Goal: Information Seeking & Learning: Learn about a topic

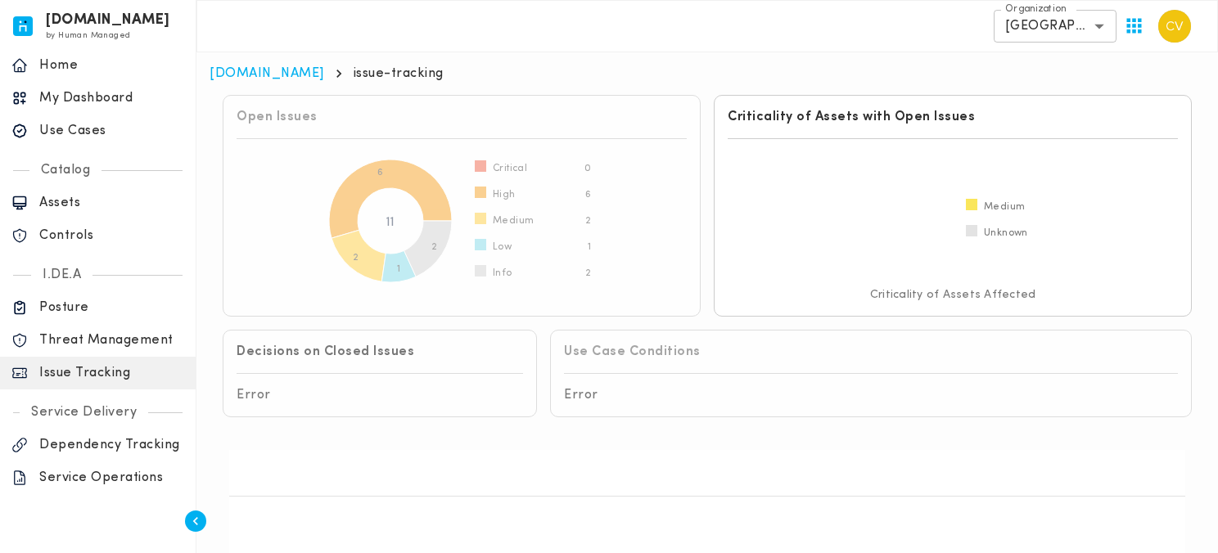
click at [82, 133] on p "Use Cases" at bounding box center [111, 131] width 145 height 16
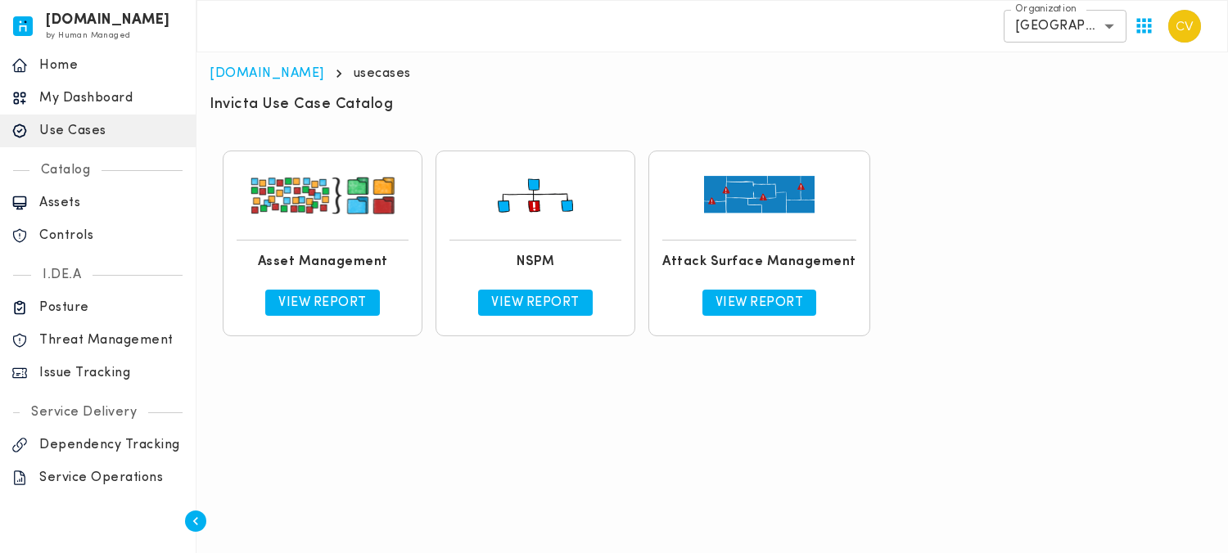
click at [528, 301] on p "View Report" at bounding box center [535, 303] width 88 height 16
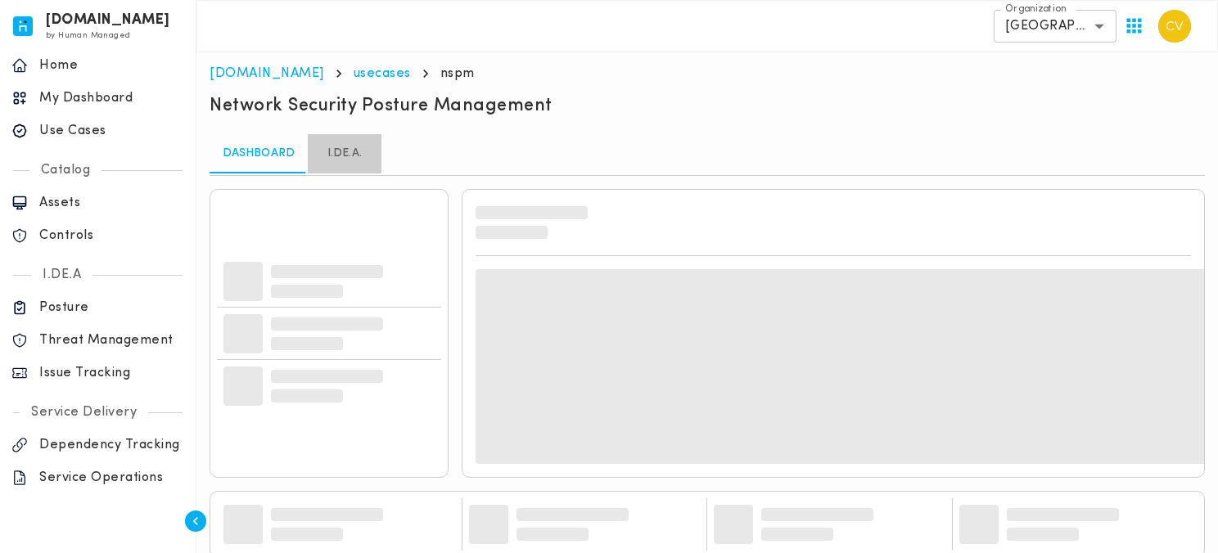
click at [346, 157] on link "I.DE.A." at bounding box center [345, 153] width 74 height 39
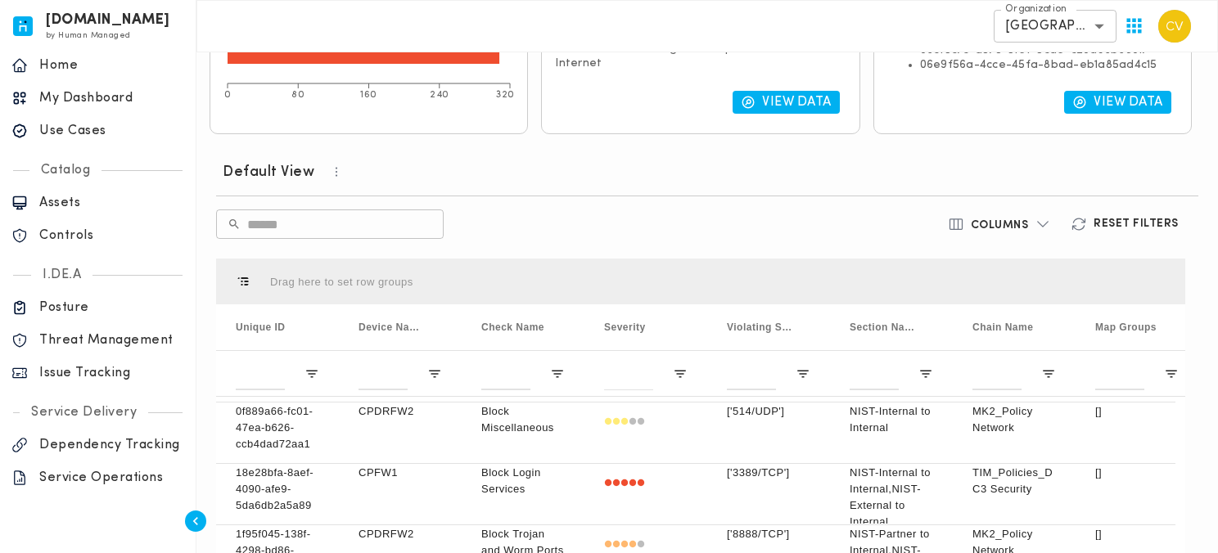
scroll to position [53, 0]
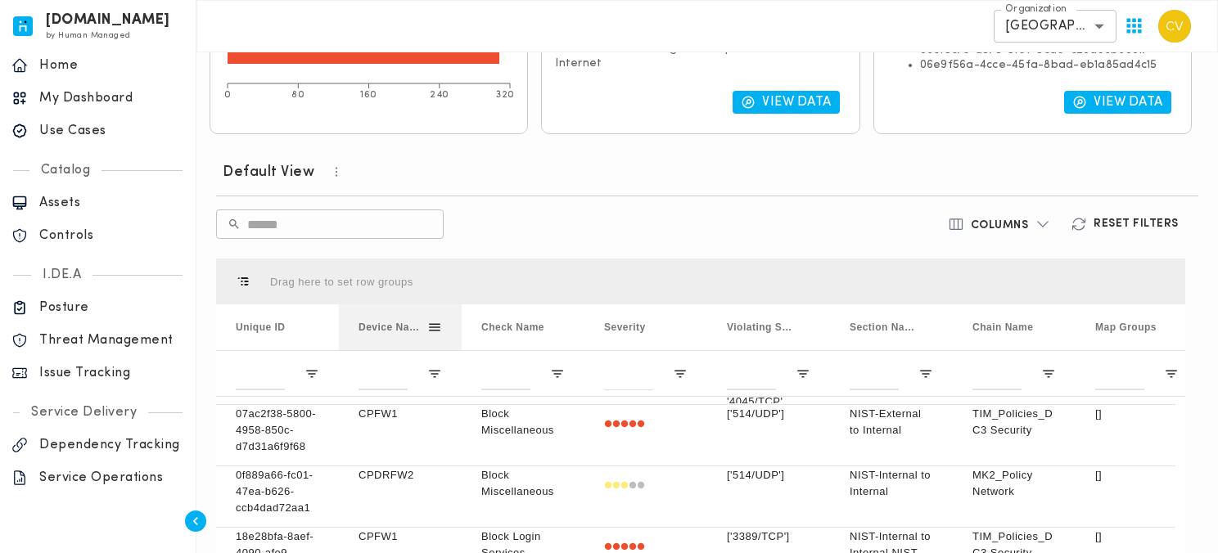
click at [433, 320] on span at bounding box center [434, 327] width 15 height 15
click at [608, 220] on div "​ ​" at bounding box center [541, 224] width 651 height 29
click at [437, 367] on span "Open Filter Menu" at bounding box center [434, 374] width 15 height 15
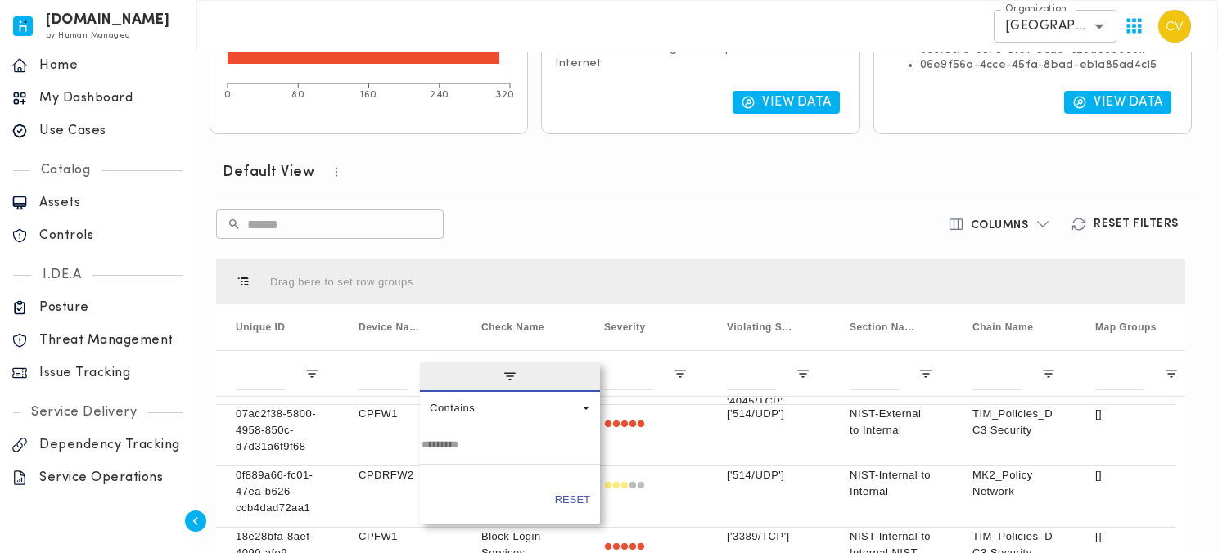
click at [605, 226] on div "​ ​" at bounding box center [541, 224] width 651 height 29
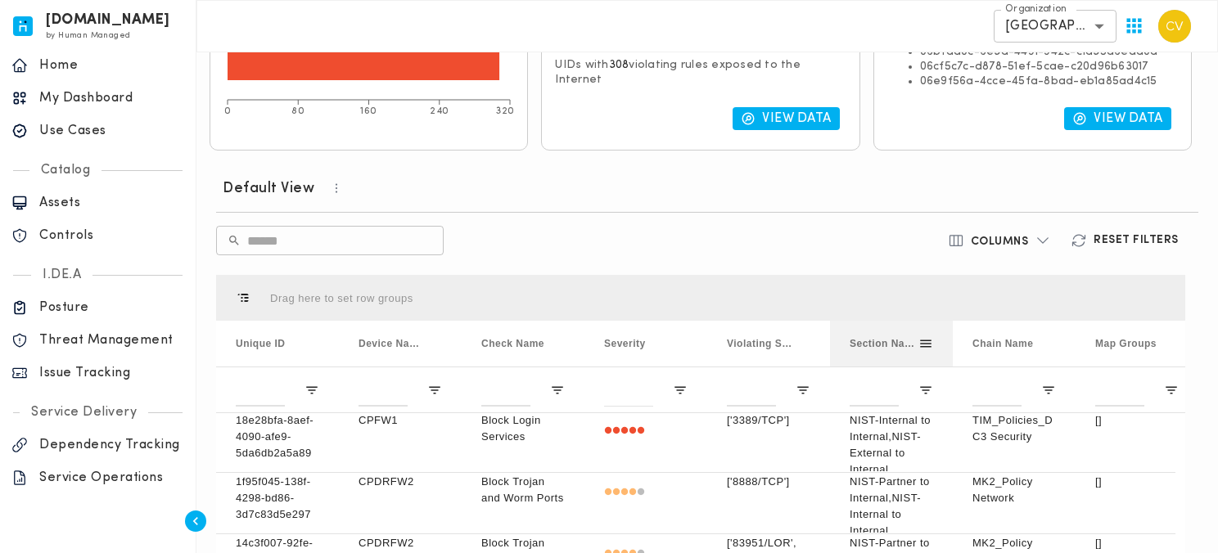
scroll to position [0, 0]
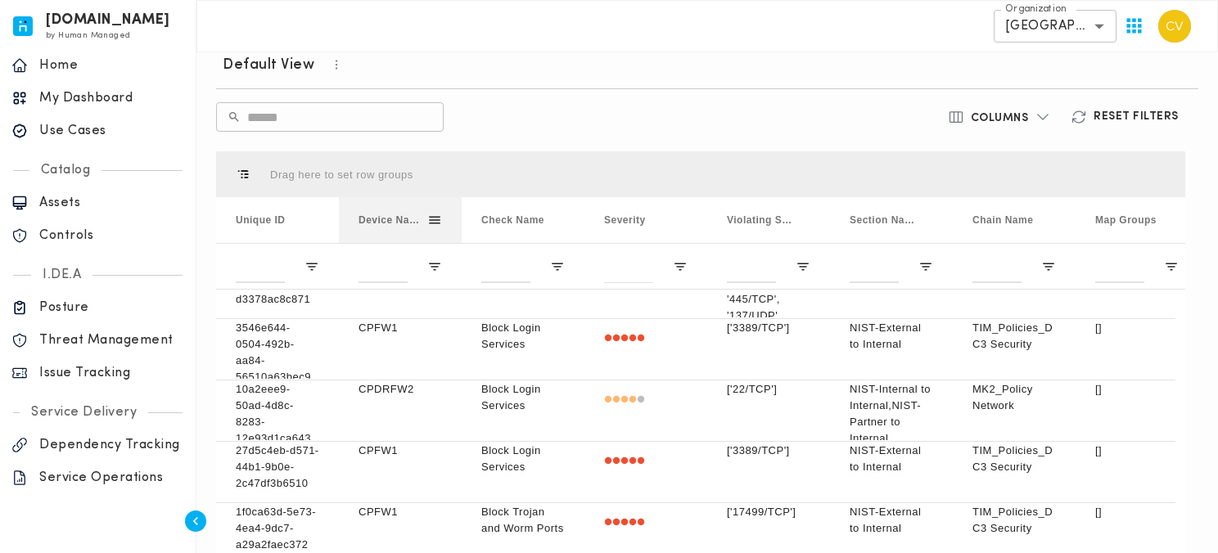
click at [403, 216] on span "Device Names" at bounding box center [393, 219] width 69 height 11
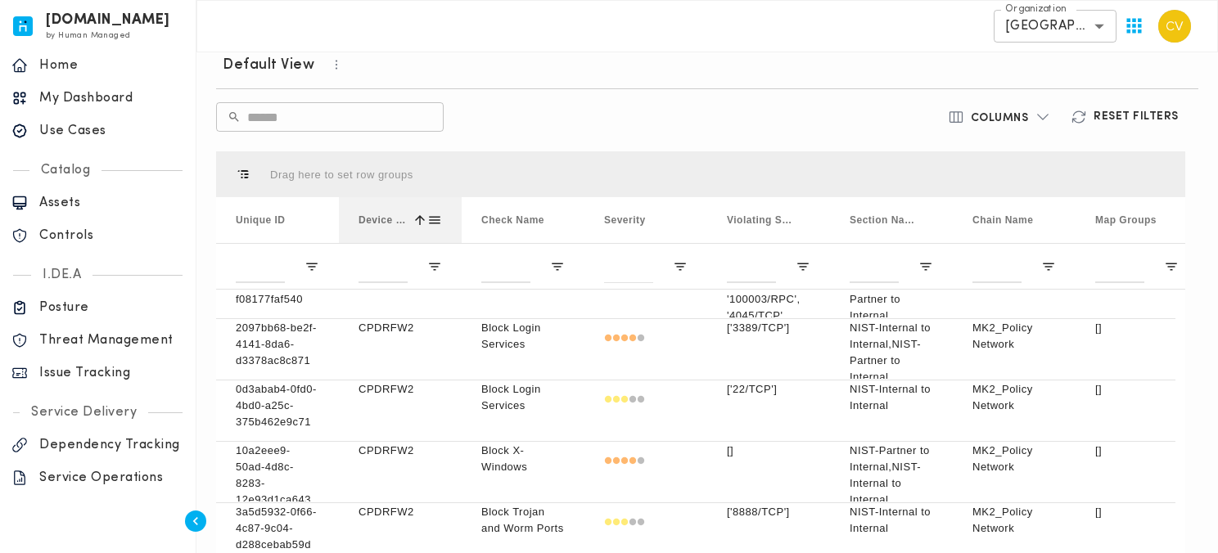
click at [437, 215] on span at bounding box center [434, 220] width 15 height 15
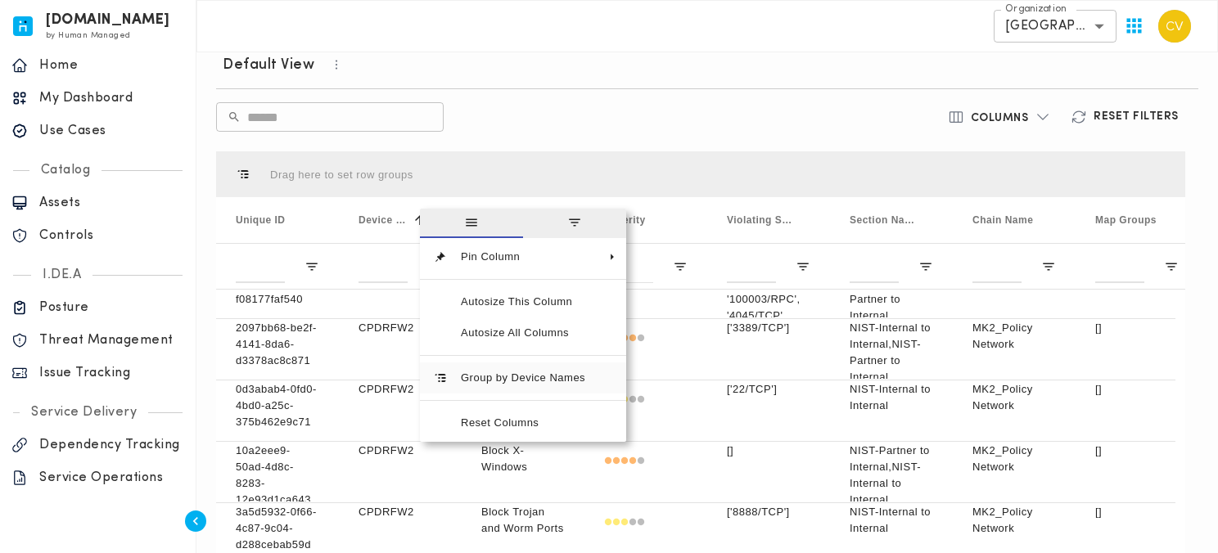
click at [559, 377] on span "Group by Device Names" at bounding box center [523, 378] width 151 height 31
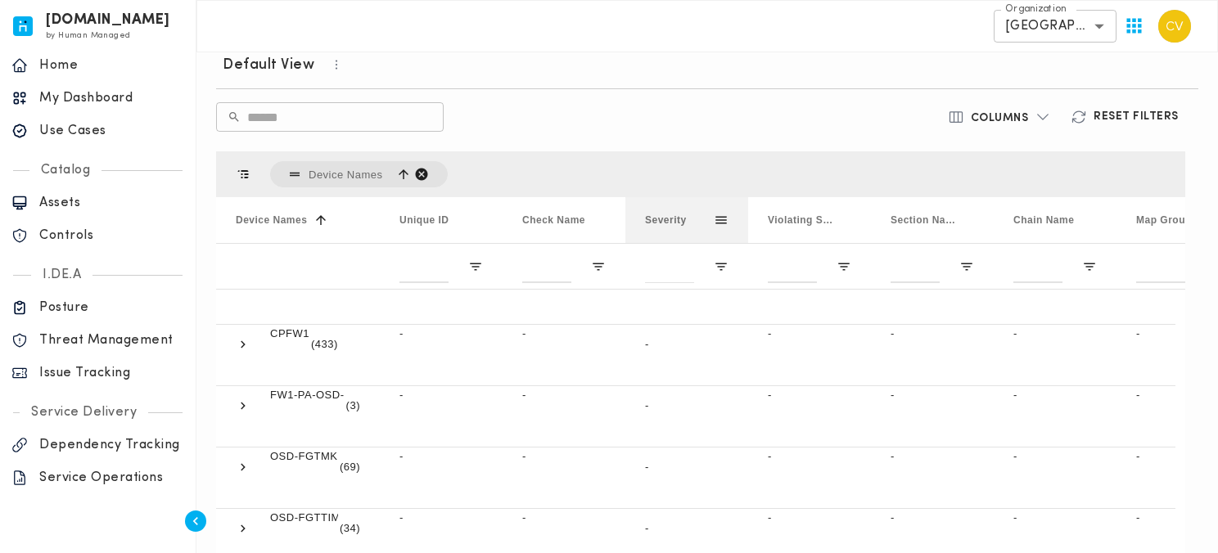
click at [723, 213] on span at bounding box center [721, 220] width 15 height 15
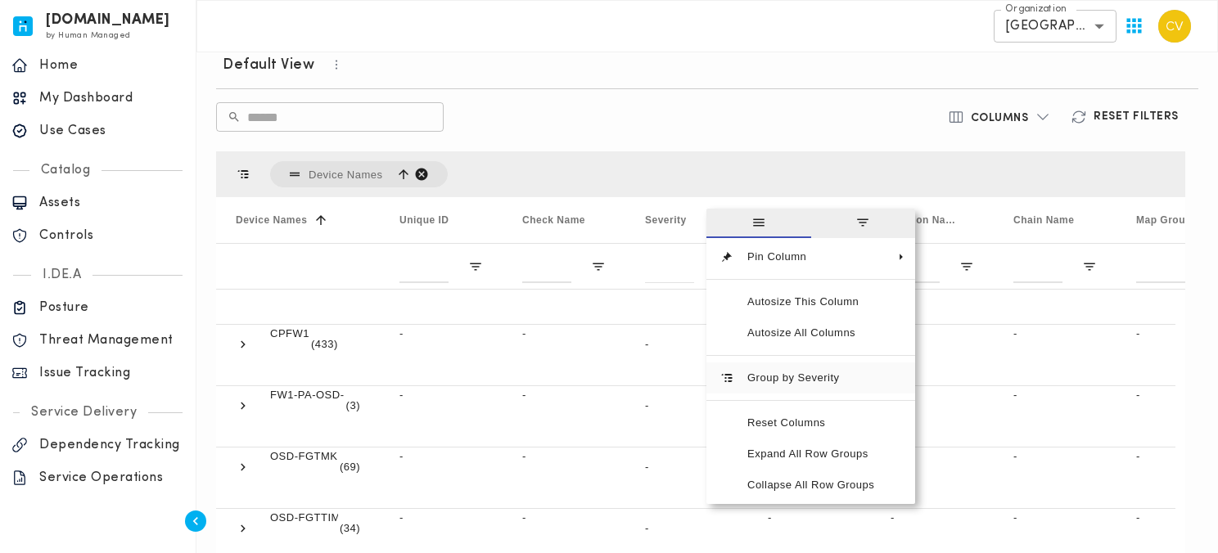
click at [814, 372] on span "Group by Severity" at bounding box center [810, 378] width 153 height 31
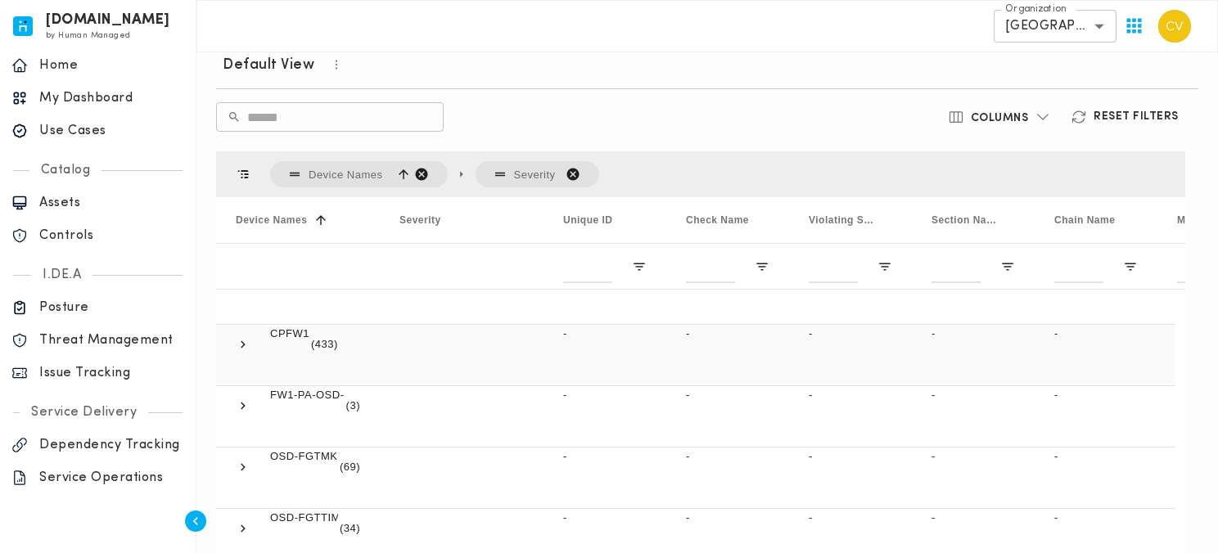
click at [245, 340] on span at bounding box center [243, 344] width 15 height 15
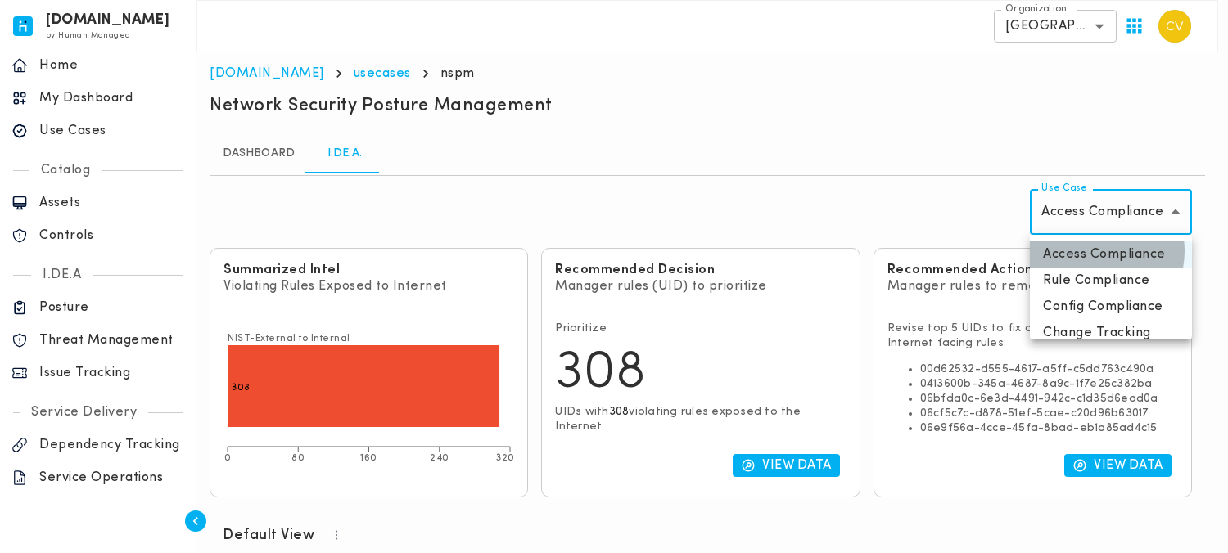
click at [1097, 251] on li "Access Compliance" at bounding box center [1111, 254] width 162 height 26
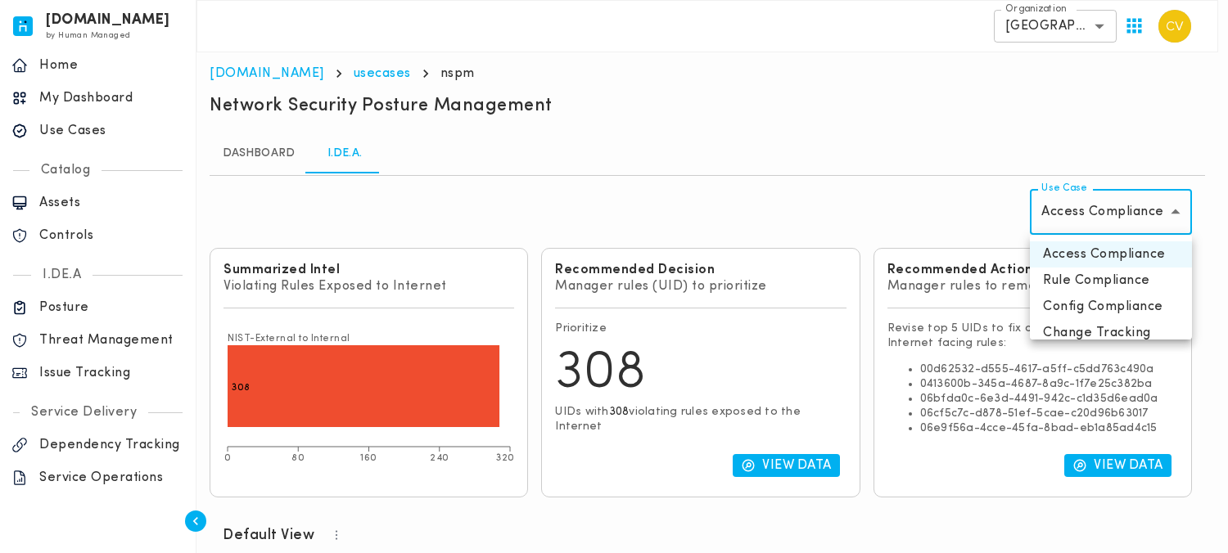
click at [1082, 284] on li "Rule Compliance" at bounding box center [1111, 281] width 162 height 26
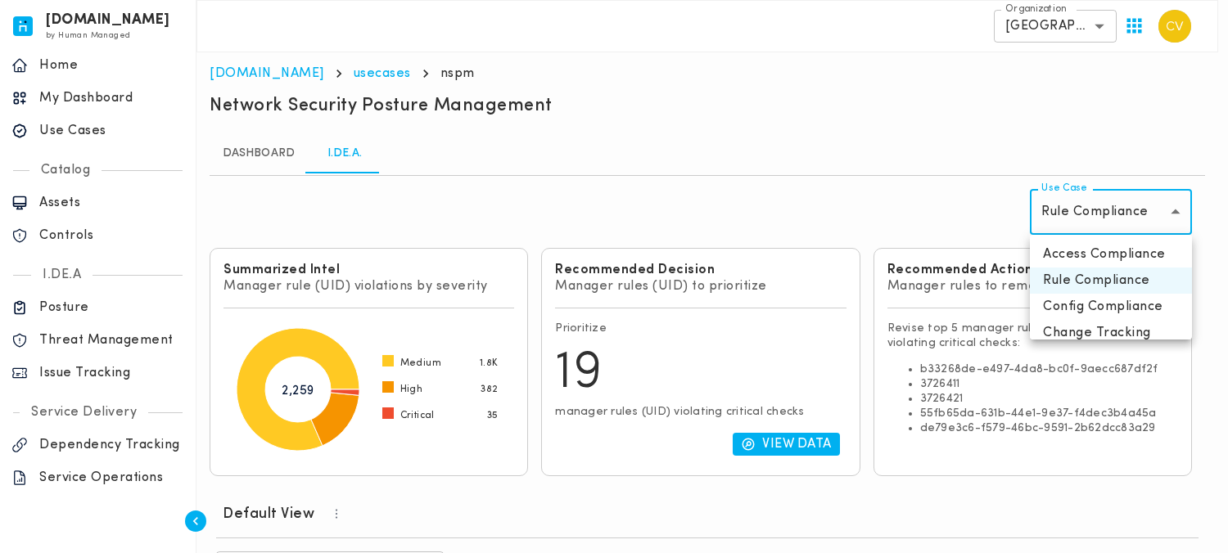
click at [848, 138] on div at bounding box center [614, 276] width 1228 height 553
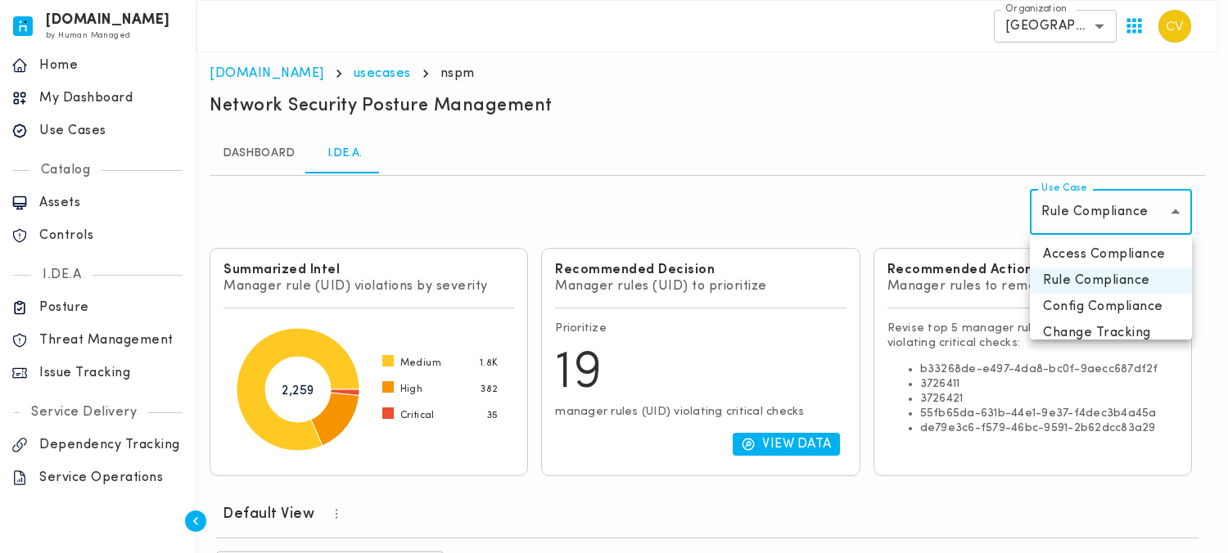
click at [1089, 255] on li "Access Compliance" at bounding box center [1111, 254] width 162 height 26
type input "**********"
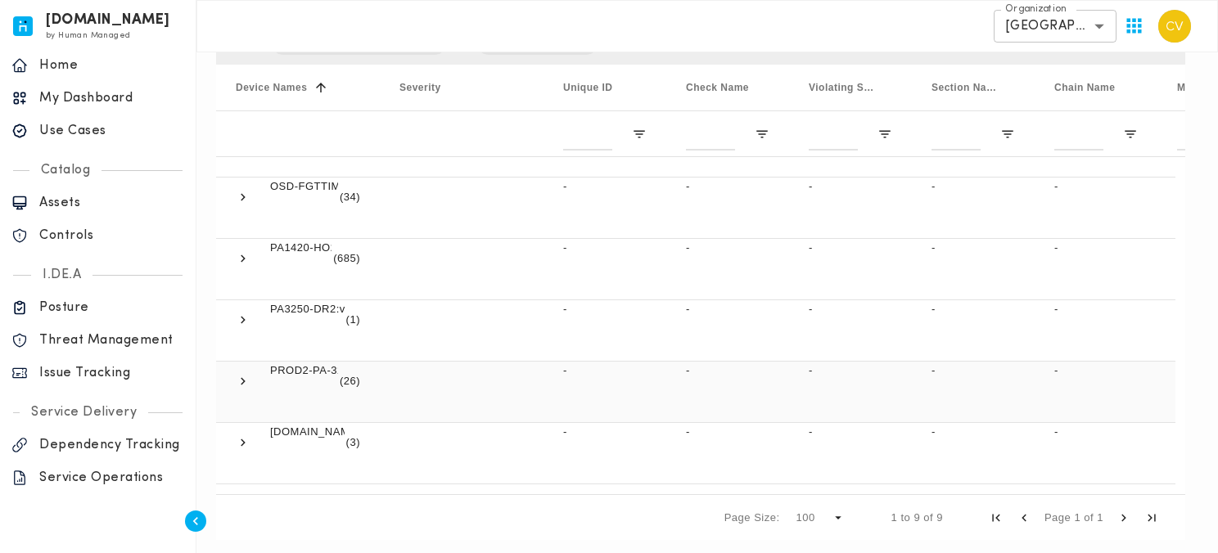
scroll to position [108, 0]
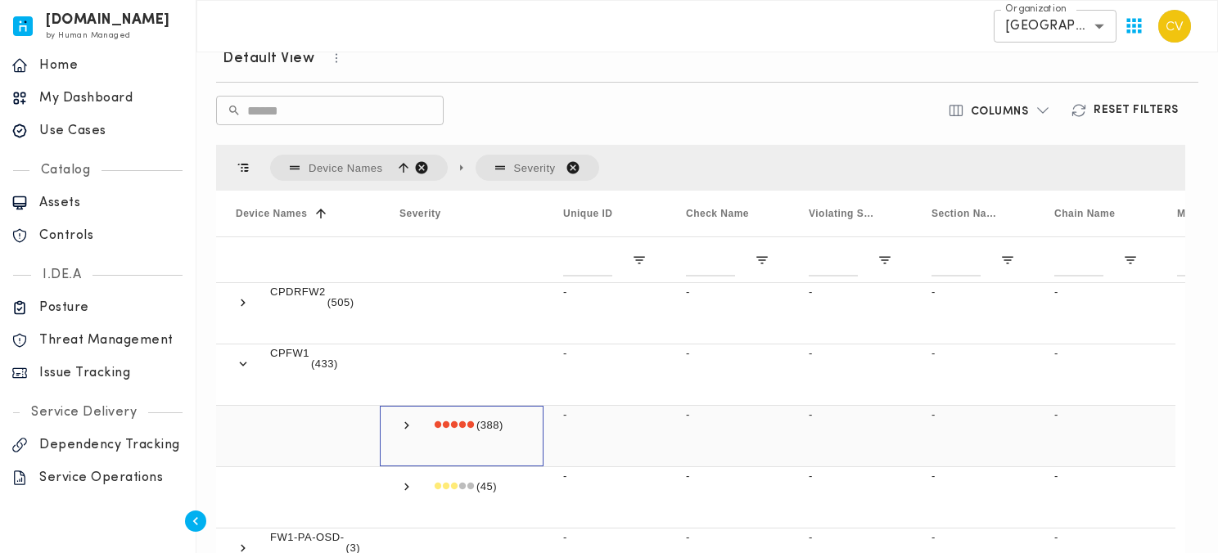
click at [408, 421] on span at bounding box center [406, 425] width 15 height 15
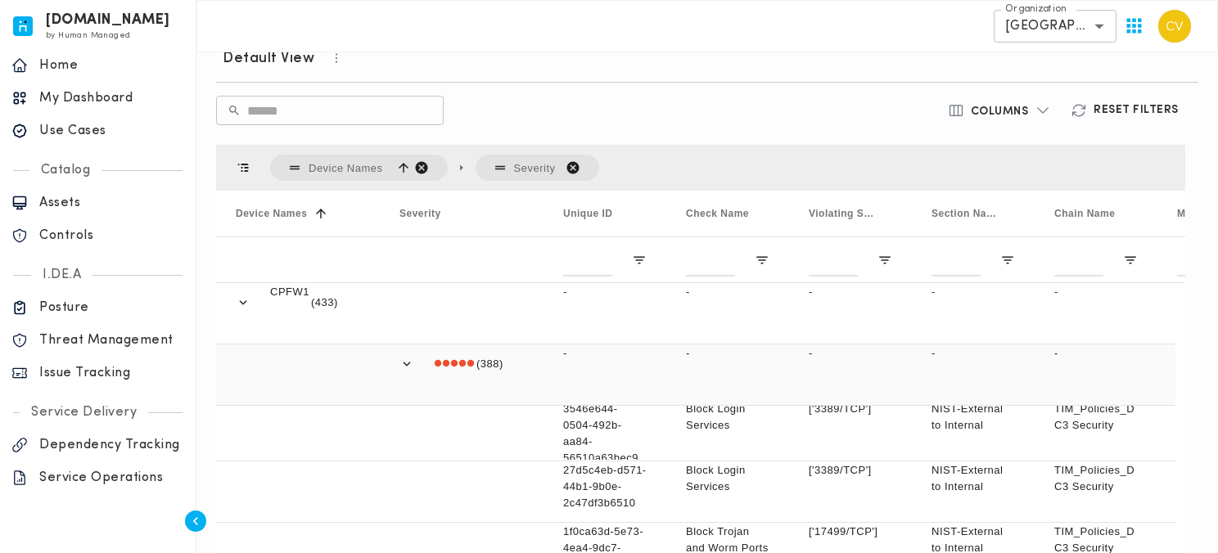
click at [404, 357] on span at bounding box center [406, 364] width 15 height 15
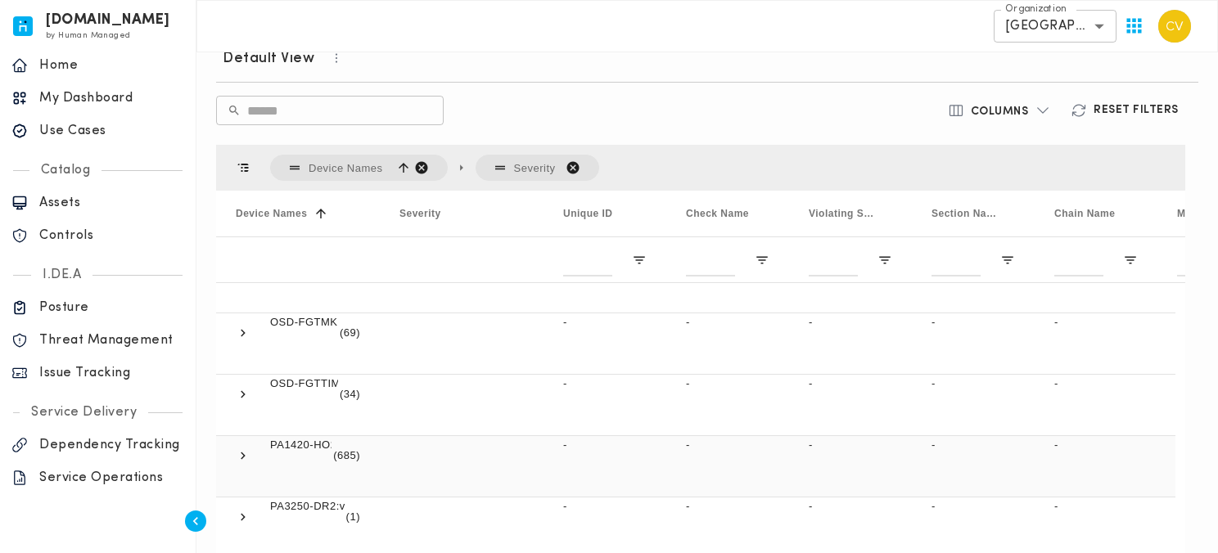
click at [244, 449] on span at bounding box center [243, 456] width 15 height 15
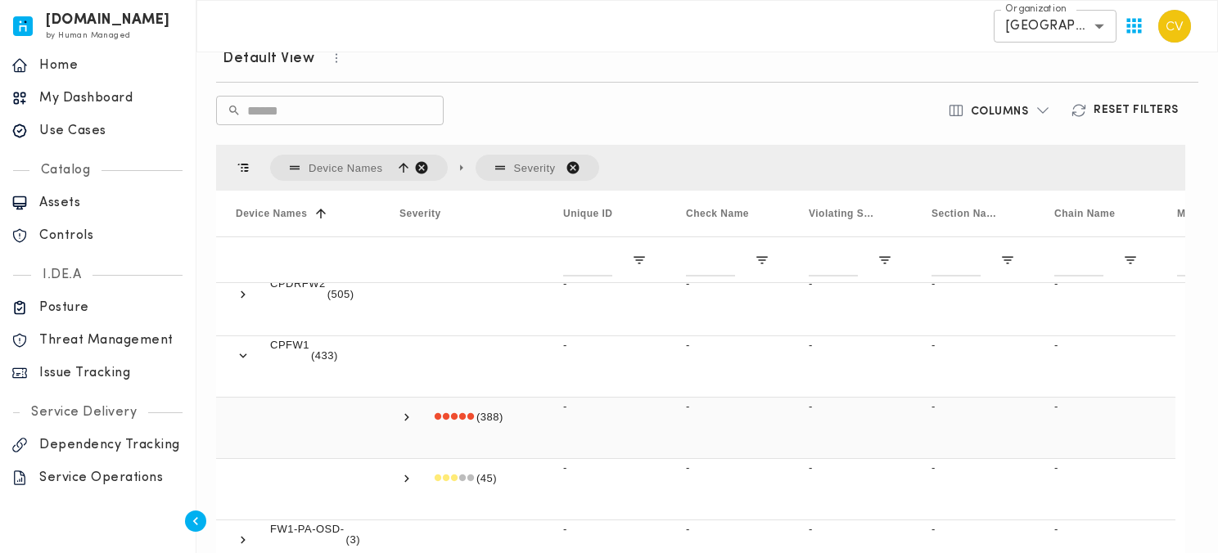
click at [406, 410] on span at bounding box center [406, 417] width 15 height 15
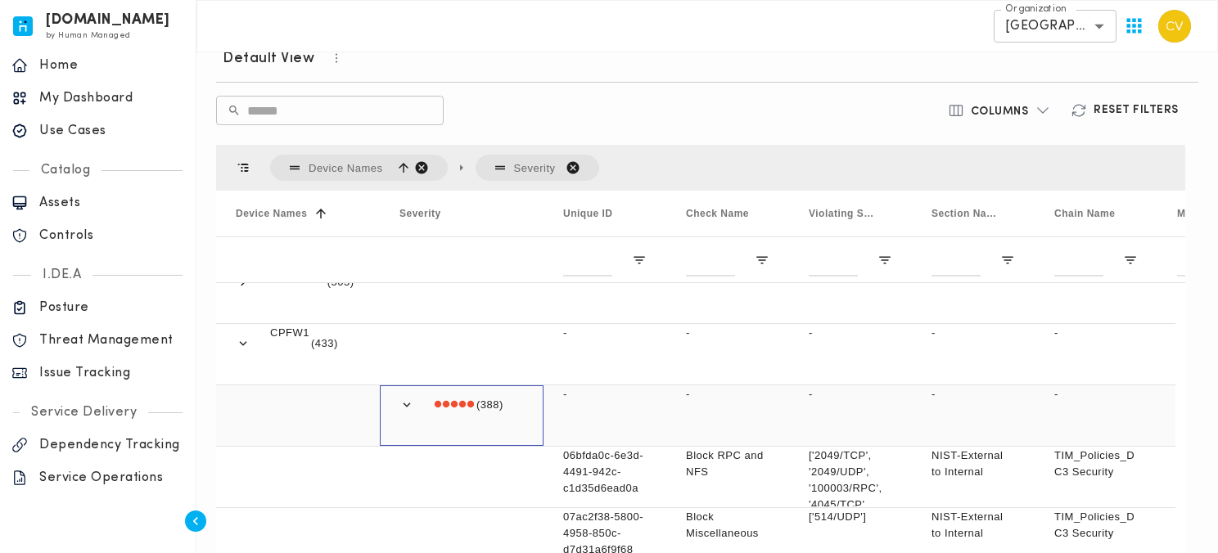
click at [404, 402] on span at bounding box center [406, 405] width 15 height 15
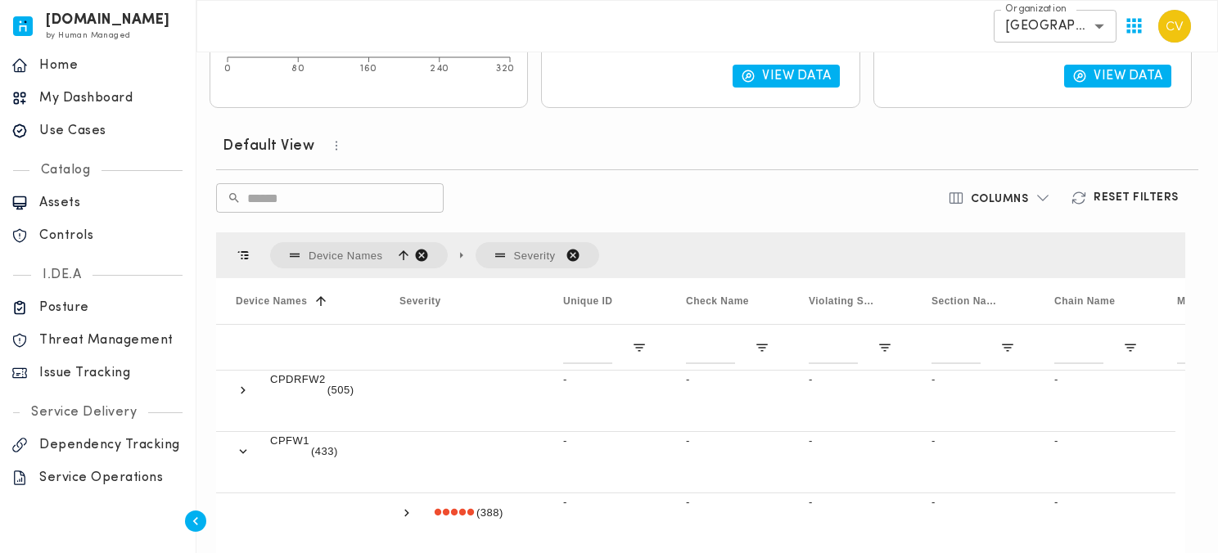
scroll to position [413, 0]
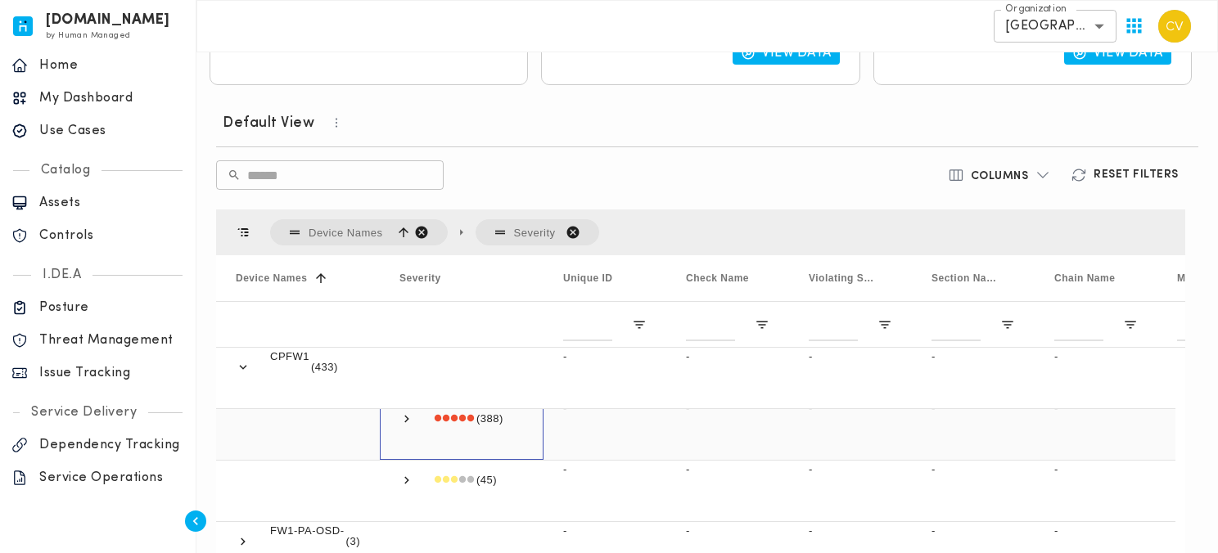
click at [406, 416] on span at bounding box center [406, 419] width 15 height 15
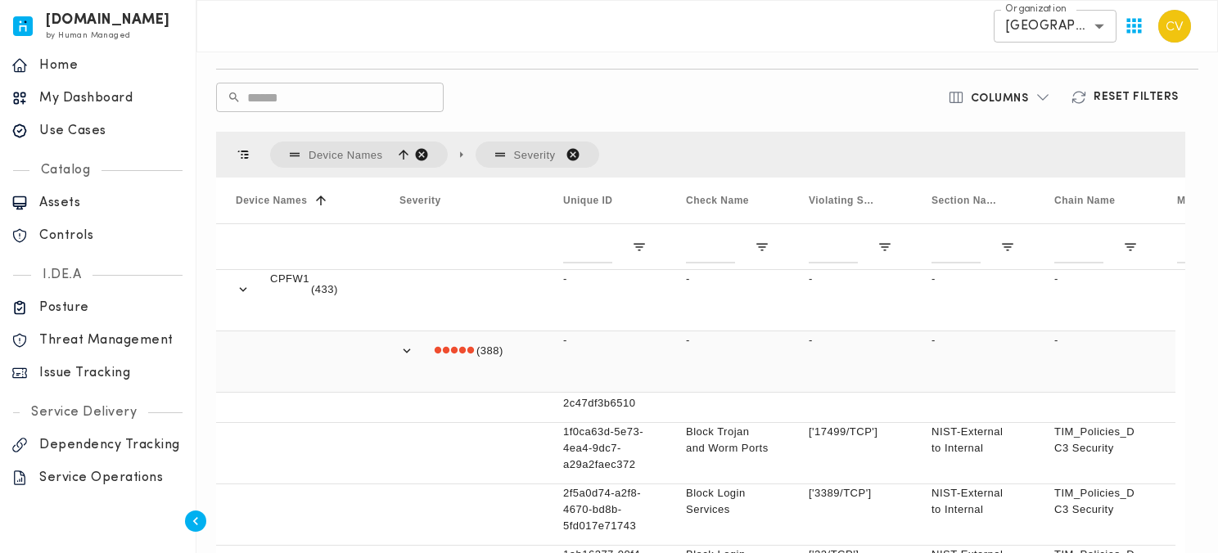
click at [405, 345] on span at bounding box center [406, 351] width 15 height 15
